Goal: Find contact information: Find contact information

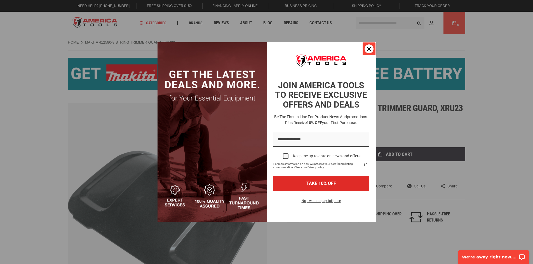
click at [369, 49] on icon "close icon" at bounding box center [369, 49] width 4 height 4
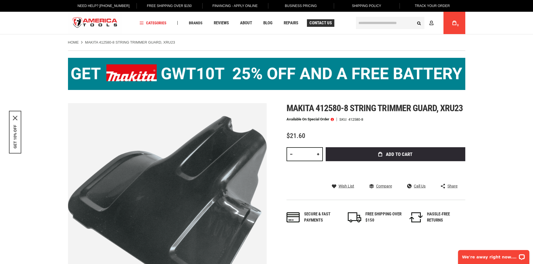
click at [325, 21] on span "Contact Us" at bounding box center [320, 23] width 22 height 4
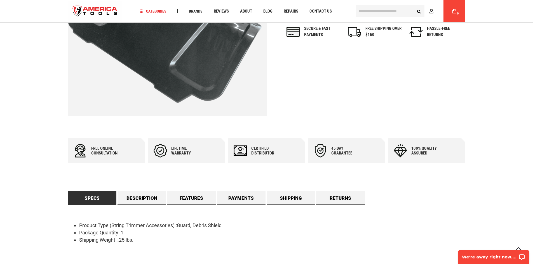
scroll to position [186, 0]
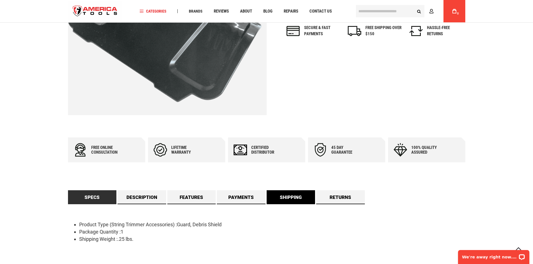
click at [290, 201] on link "Shipping" at bounding box center [291, 198] width 49 height 14
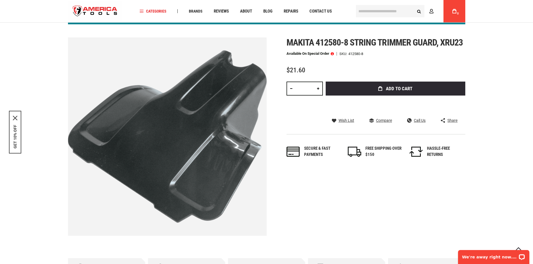
scroll to position [50, 0]
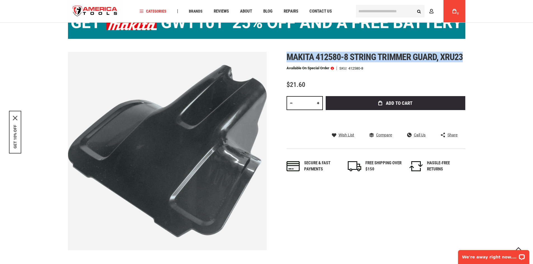
drag, startPoint x: 471, startPoint y: 55, endPoint x: 289, endPoint y: 57, distance: 182.1
copy span "Makita 412580-8 string trimmer guard, xru23"
